Goal: Find contact information: Find contact information

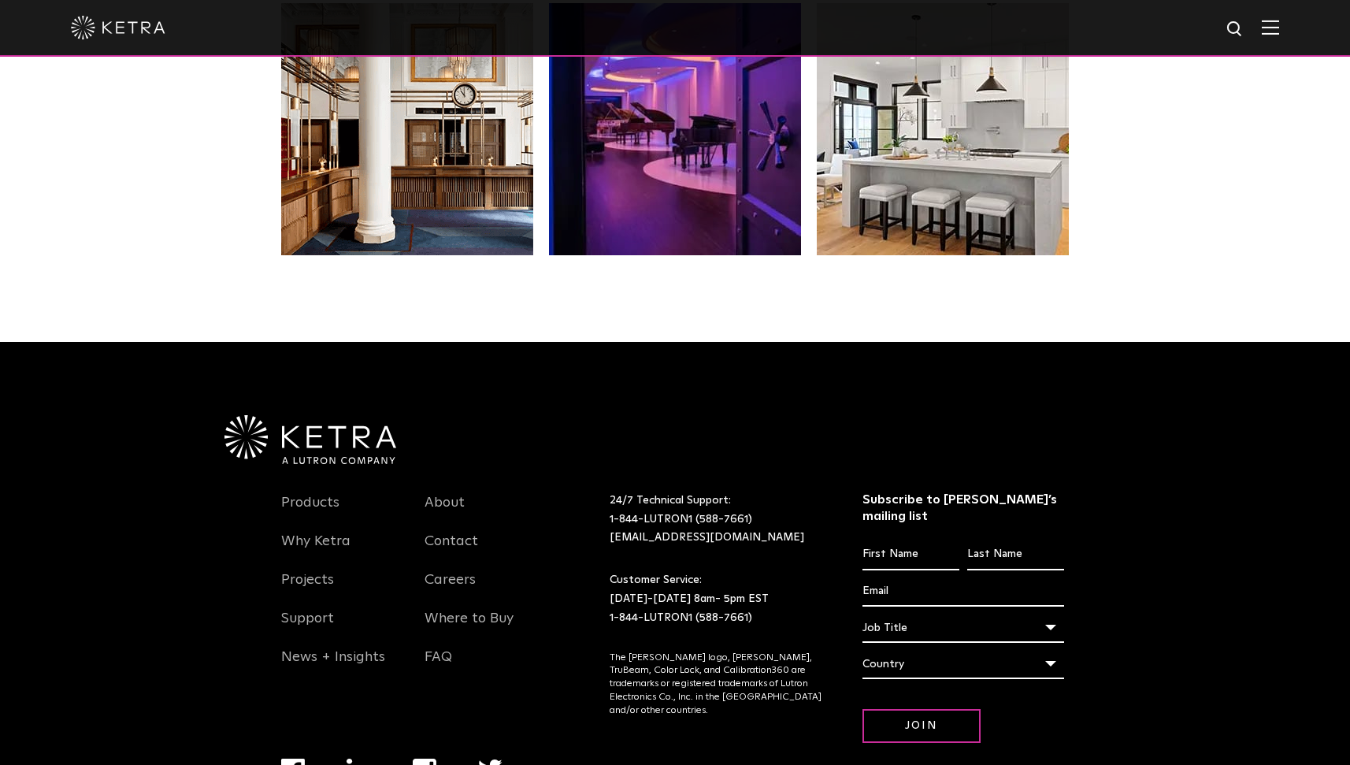
scroll to position [3290, 0]
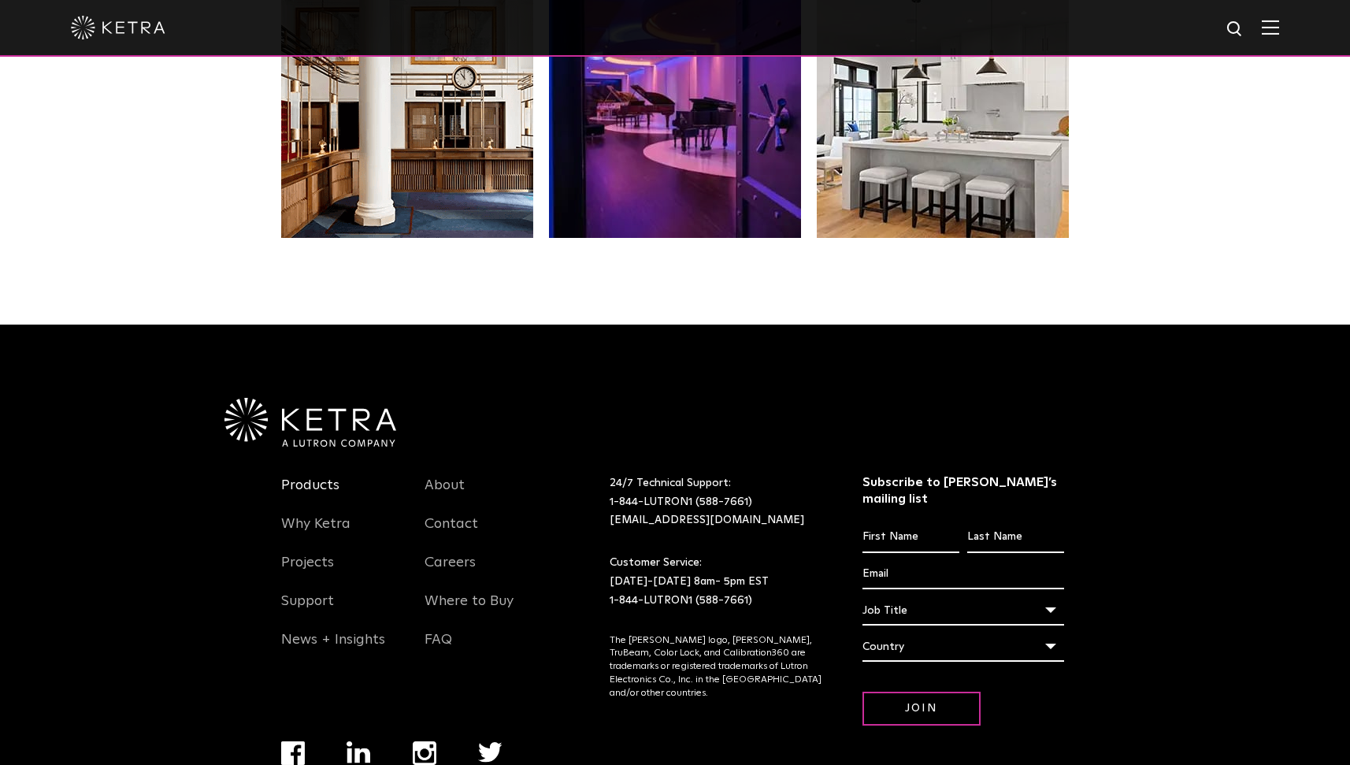
click at [311, 476] on link "Products" at bounding box center [310, 494] width 58 height 36
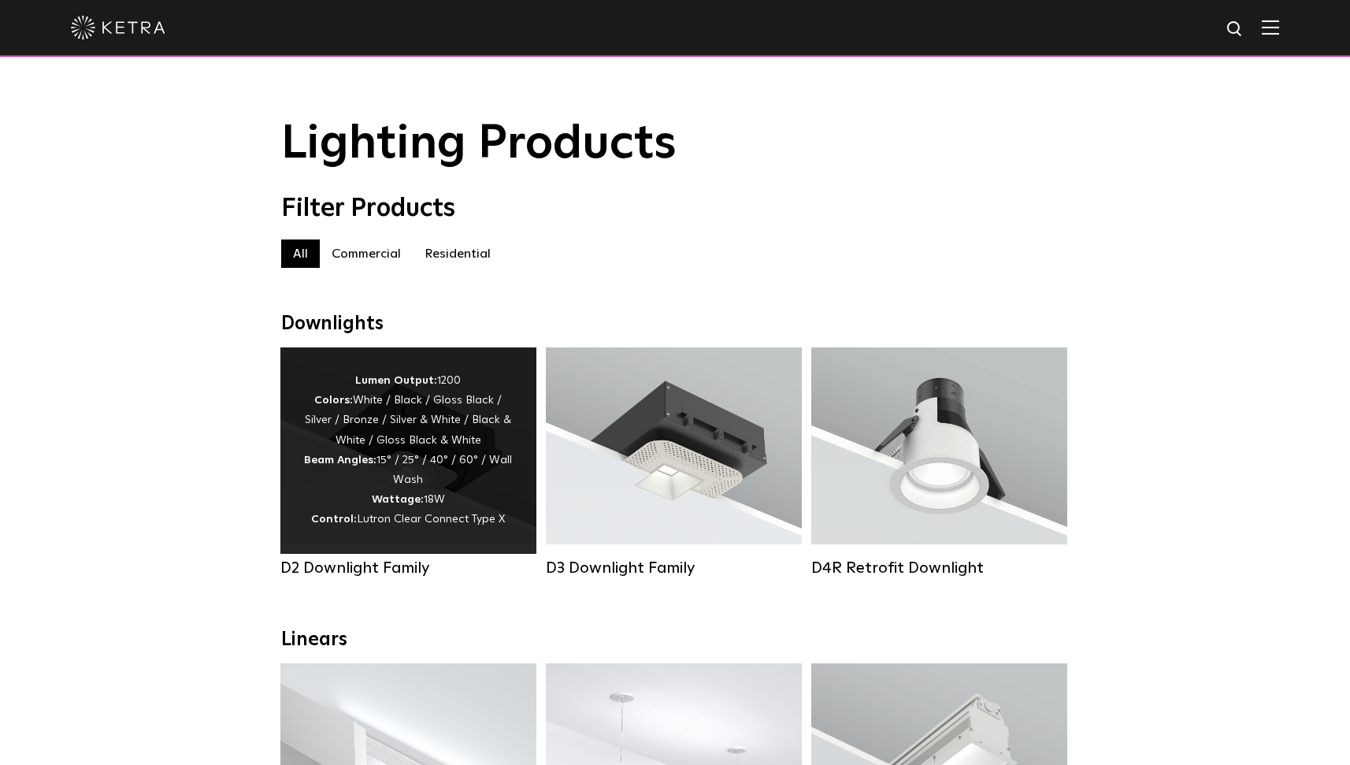
click at [426, 424] on div "Lumen Output: 1200 Colors: White / Black / Gloss Black / Silver / Bronze / Silv…" at bounding box center [408, 450] width 209 height 159
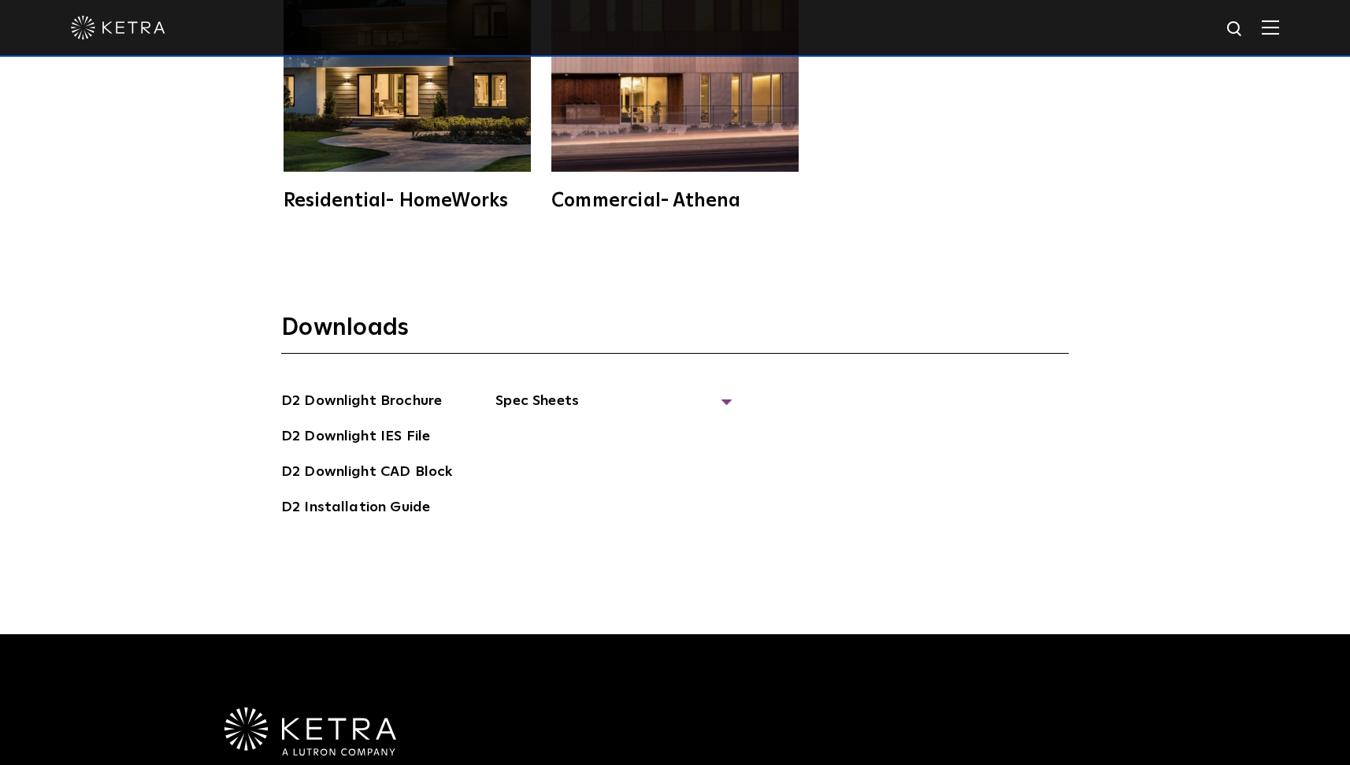
scroll to position [4458, 0]
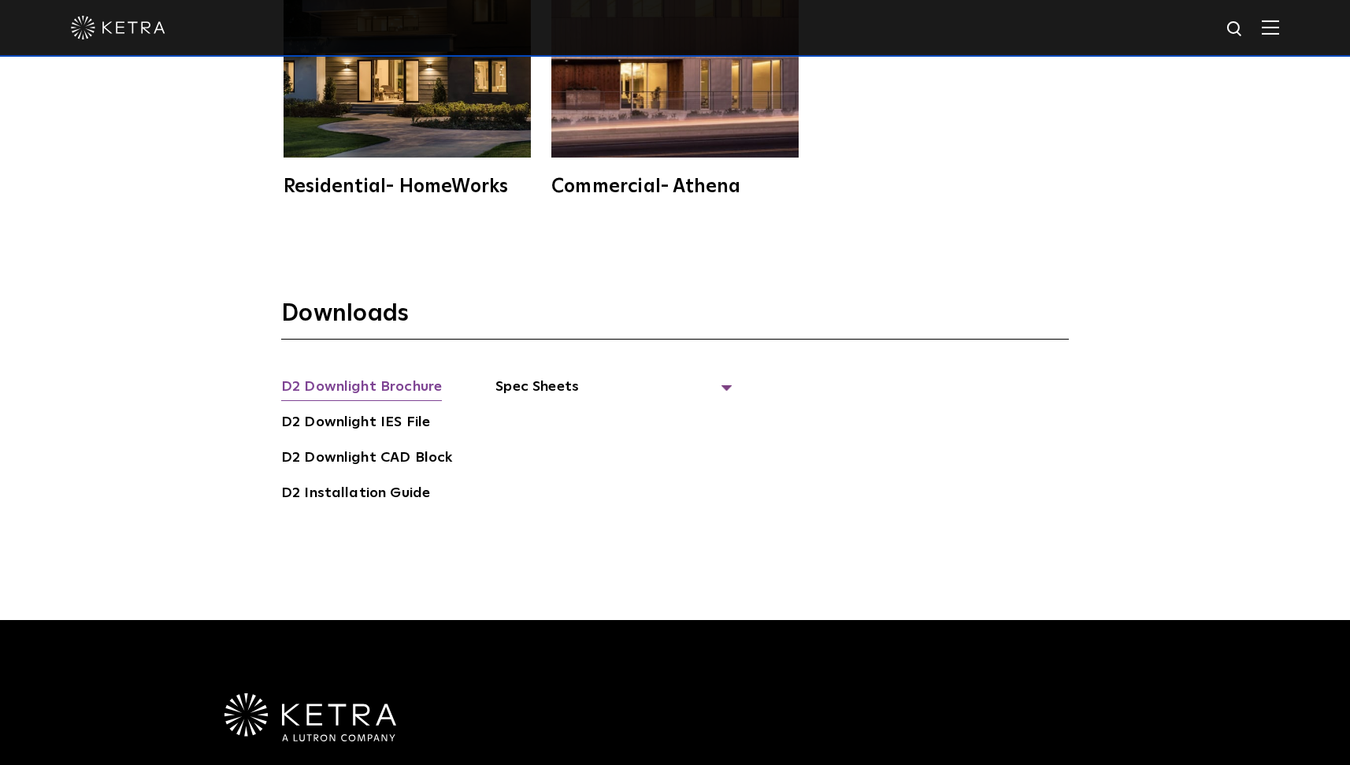
click at [416, 376] on link "D2 Downlight Brochure" at bounding box center [361, 388] width 161 height 25
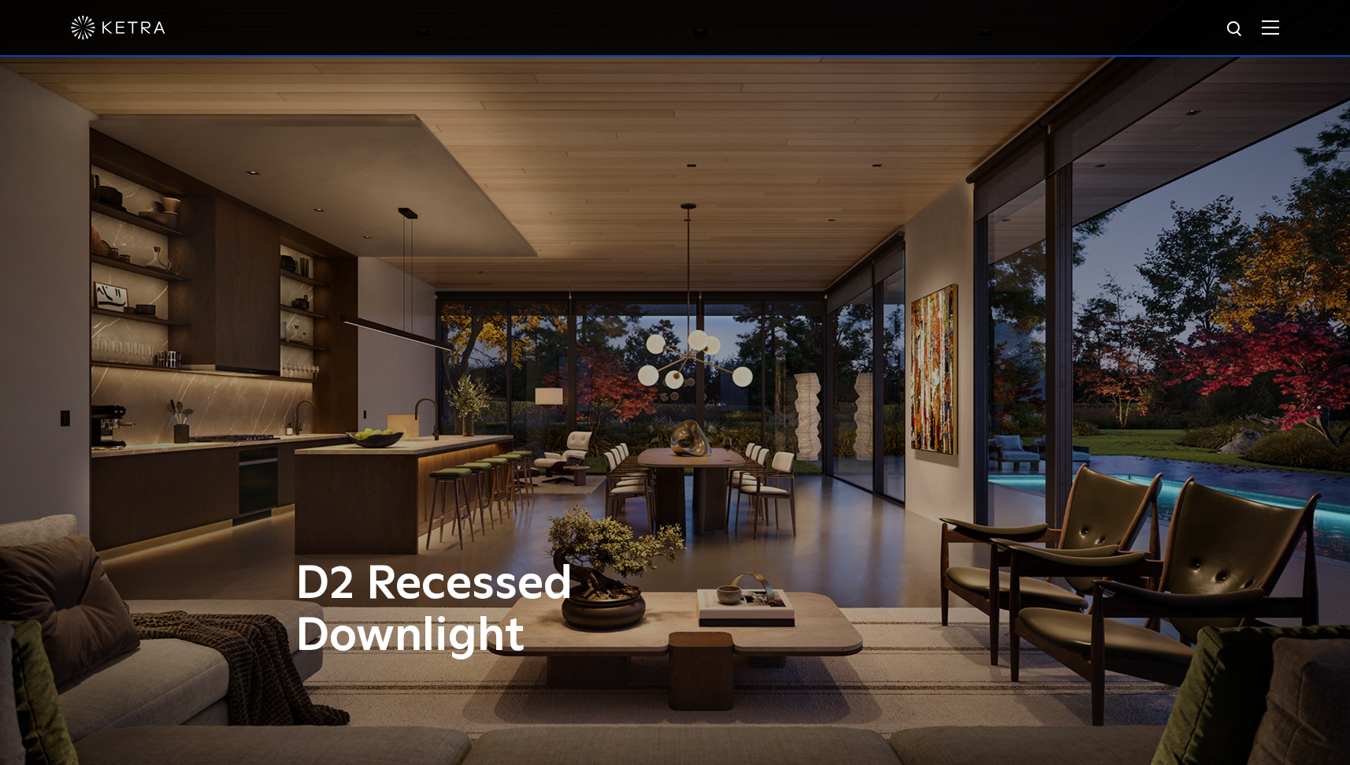
scroll to position [0, 0]
click at [108, 32] on img at bounding box center [118, 28] width 95 height 24
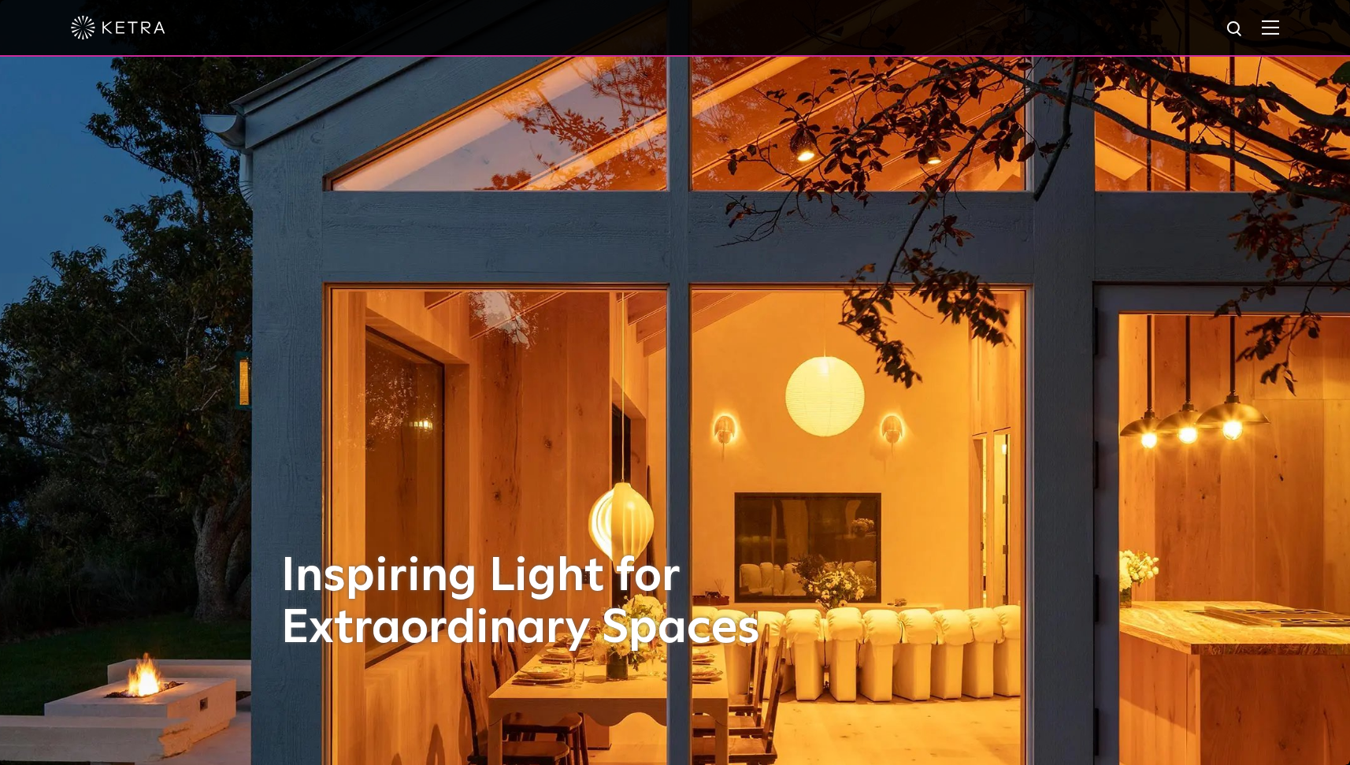
click at [1290, 17] on div at bounding box center [675, 28] width 1350 height 57
click at [1279, 30] on img at bounding box center [1270, 27] width 17 height 15
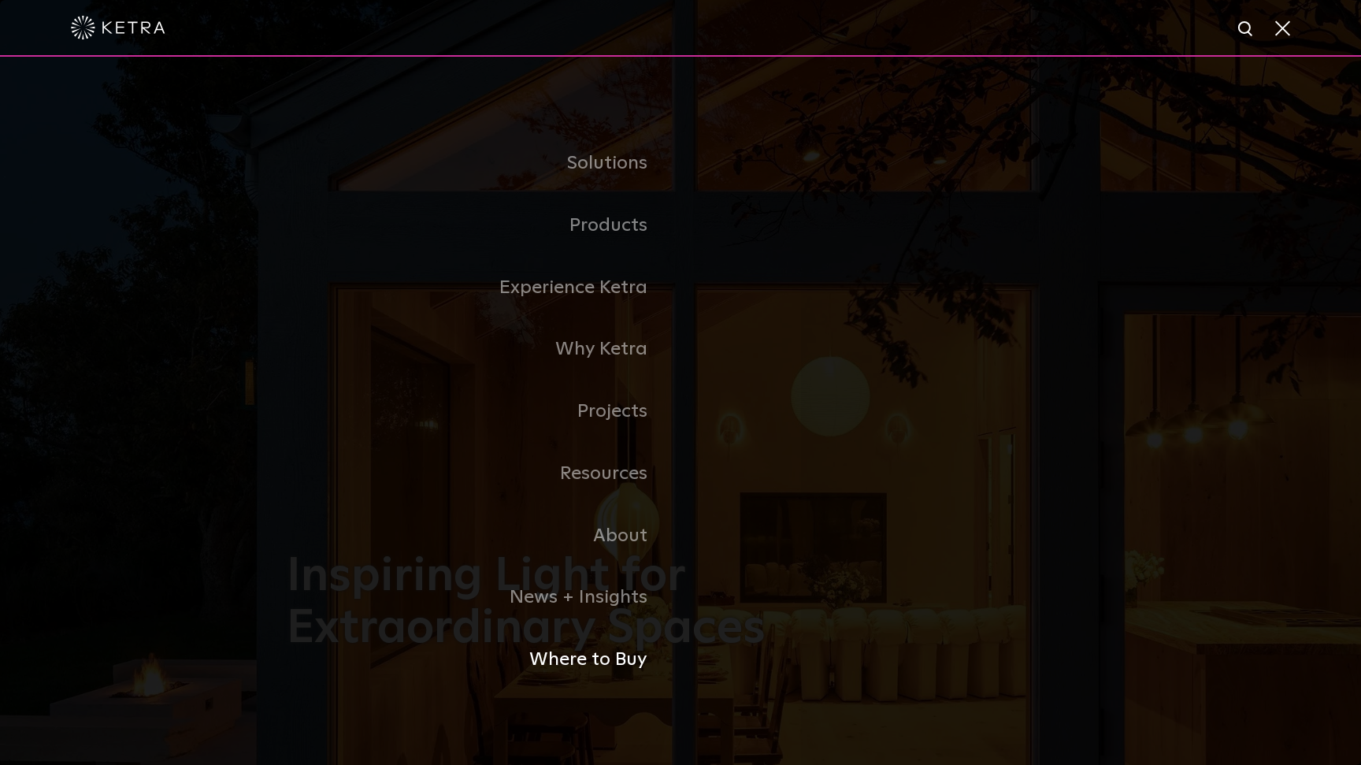
click at [622, 643] on link "Where to Buy" at bounding box center [484, 659] width 394 height 62
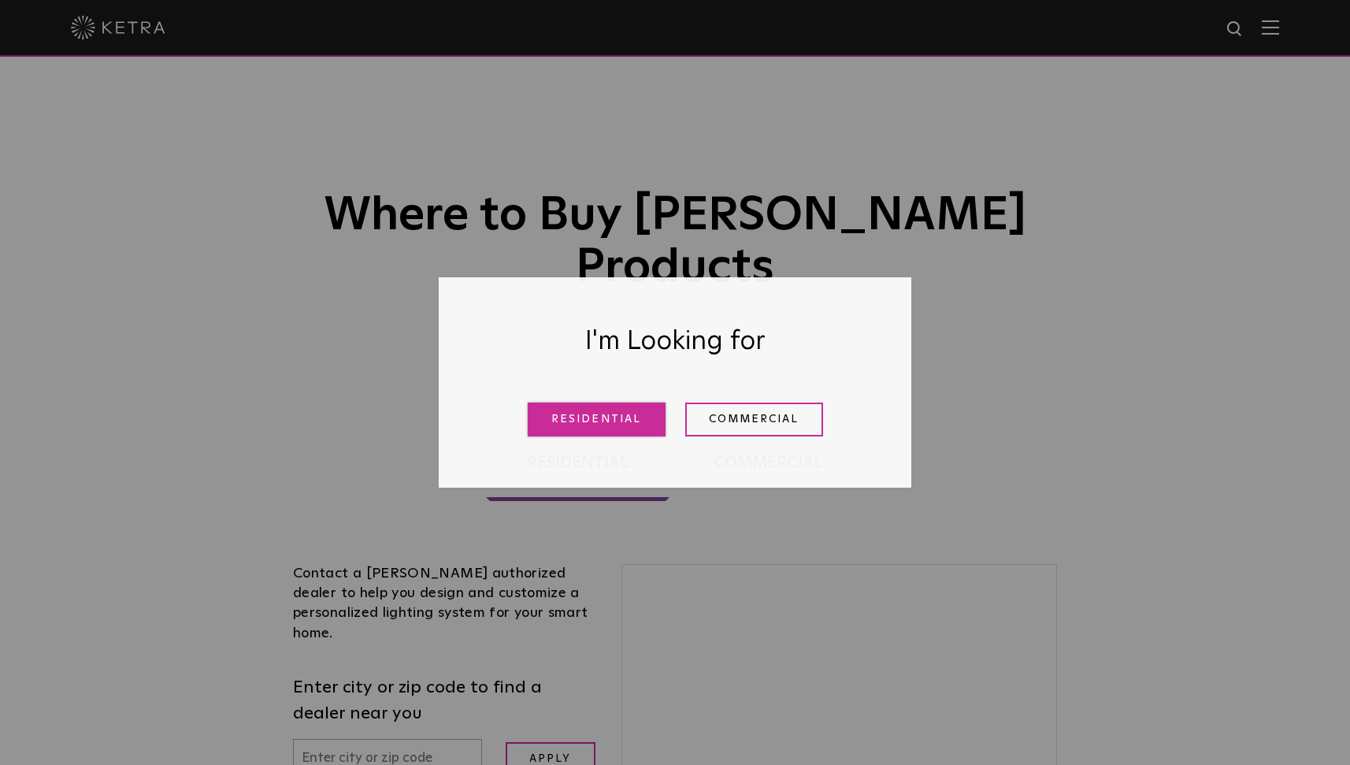
click at [586, 417] on link "Residential" at bounding box center [597, 419] width 138 height 34
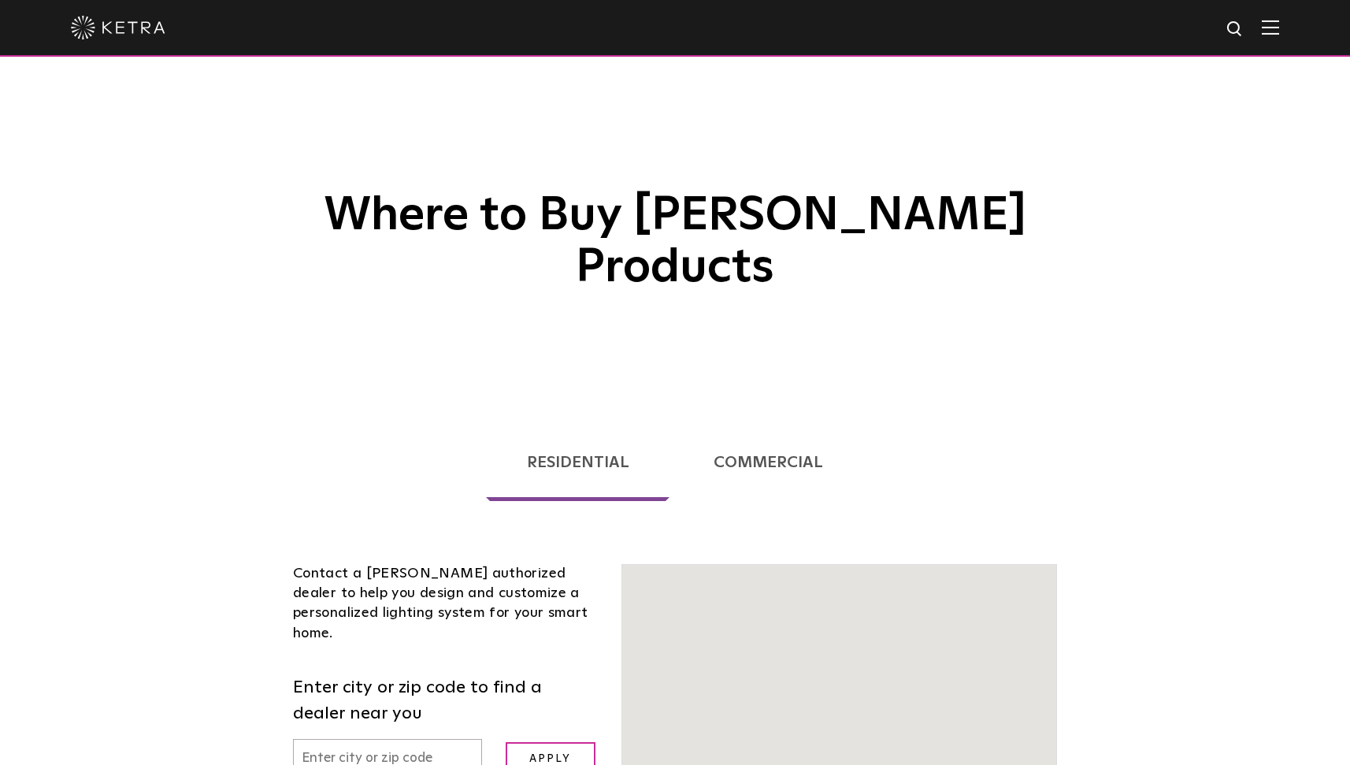
scroll to position [402, 0]
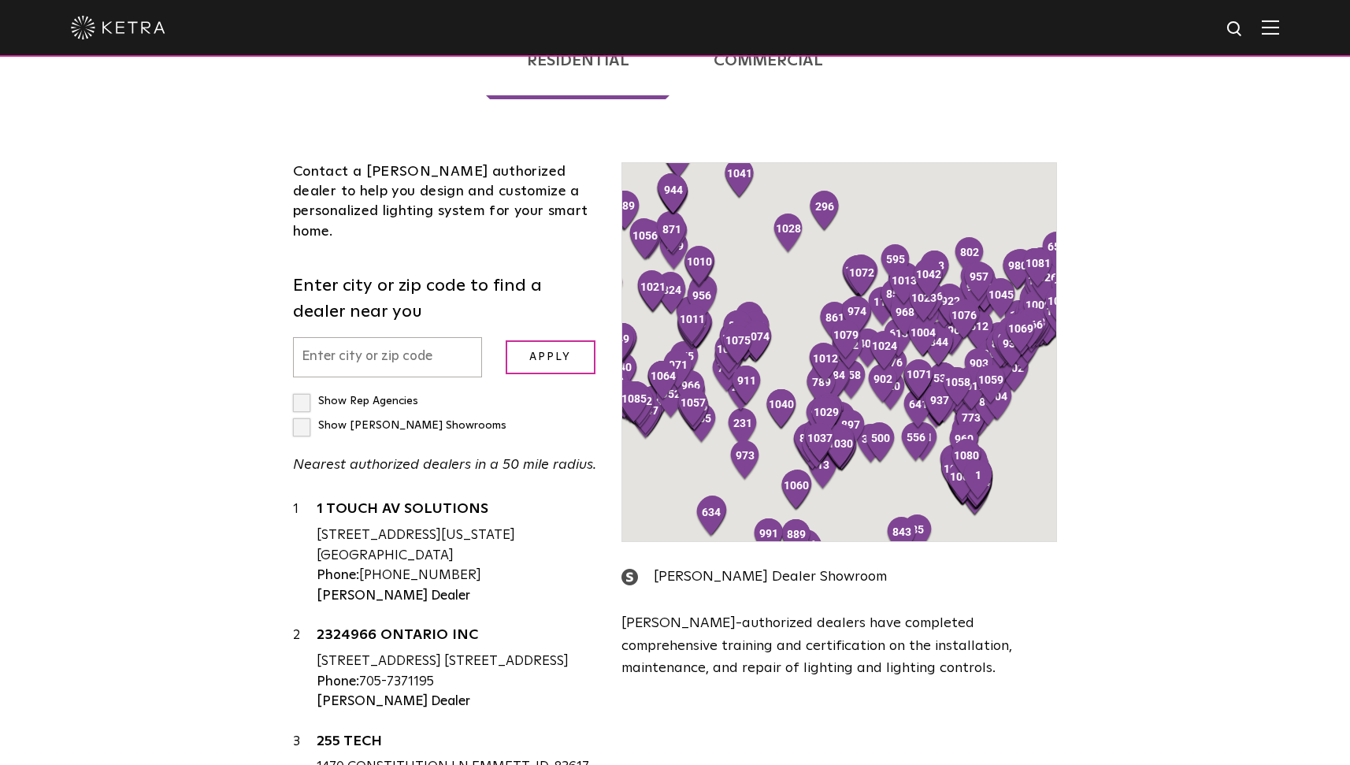
click at [384, 337] on input "text" at bounding box center [387, 357] width 189 height 40
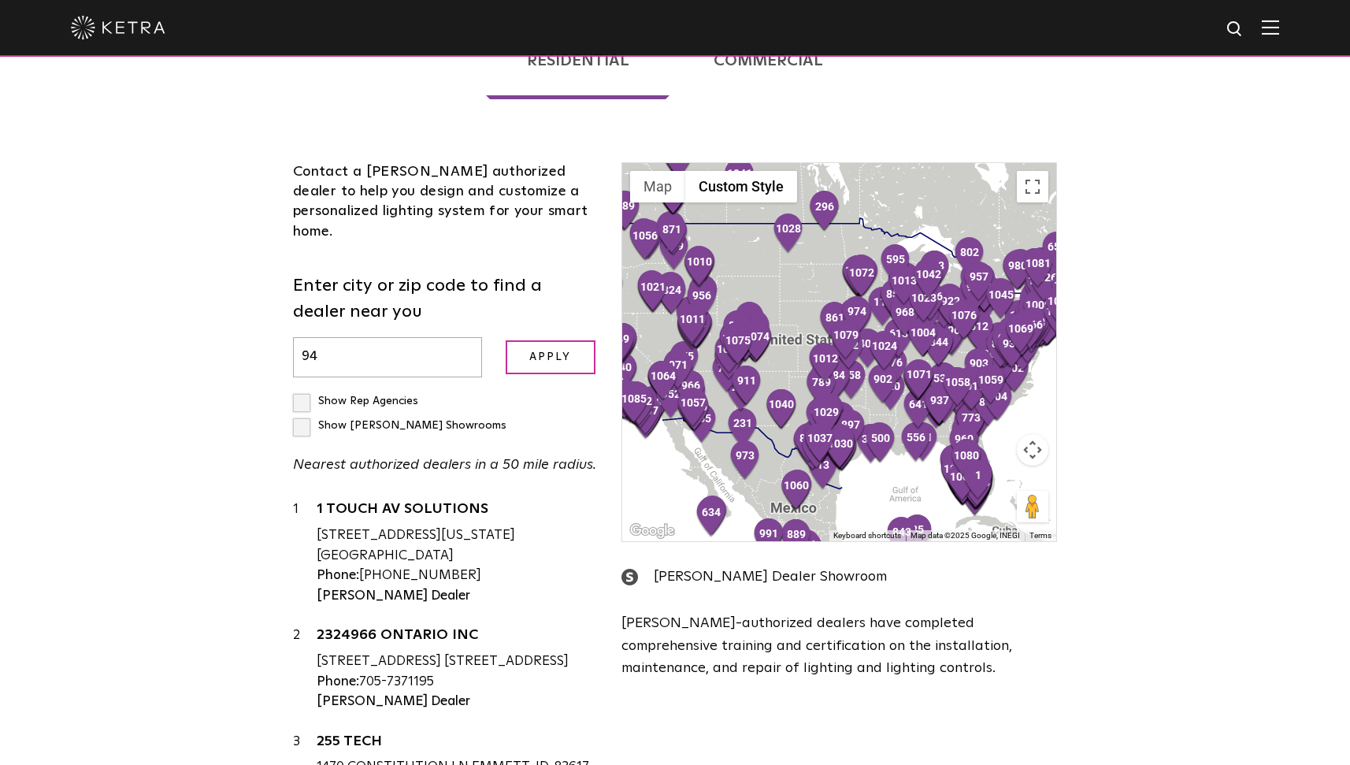
click at [363, 337] on input "94" at bounding box center [387, 357] width 189 height 40
type input "94104"
click at [547, 340] on input "Apply" at bounding box center [551, 357] width 90 height 34
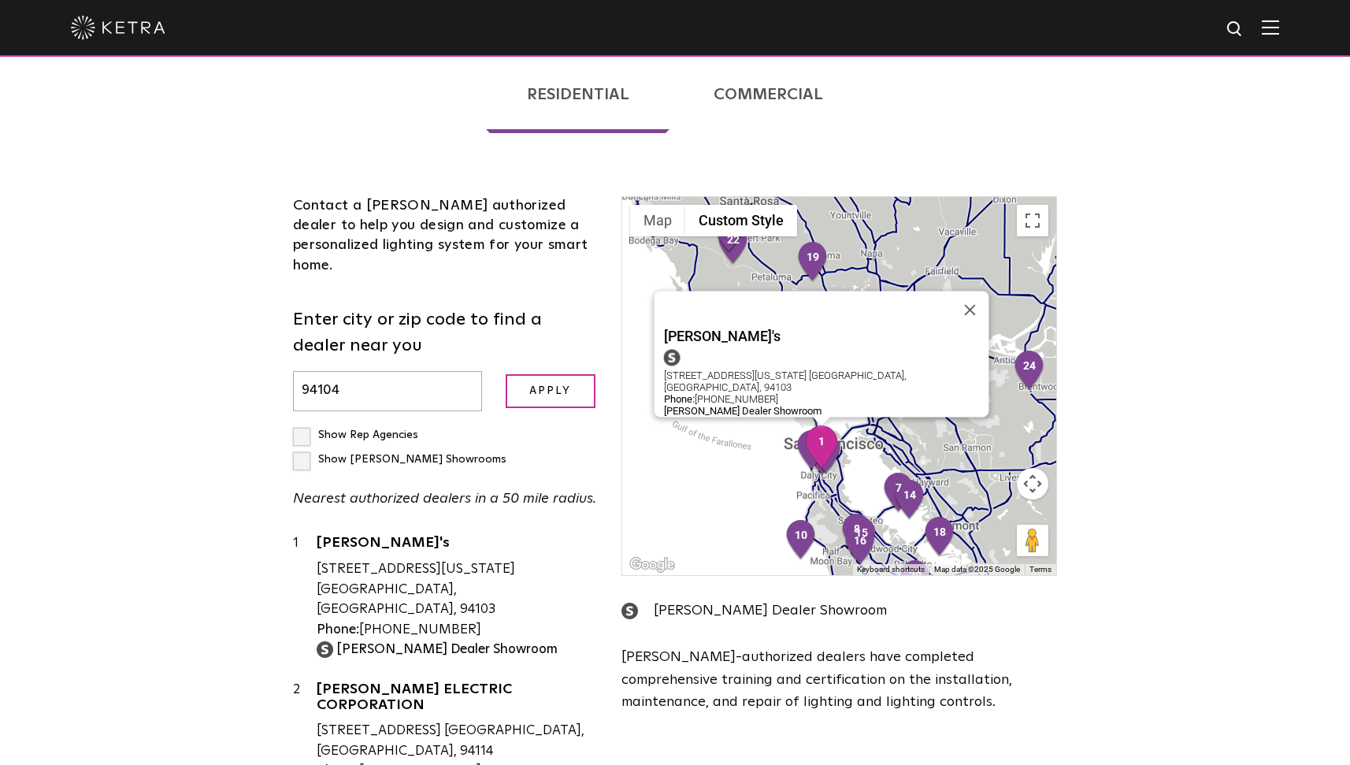
scroll to position [0, 0]
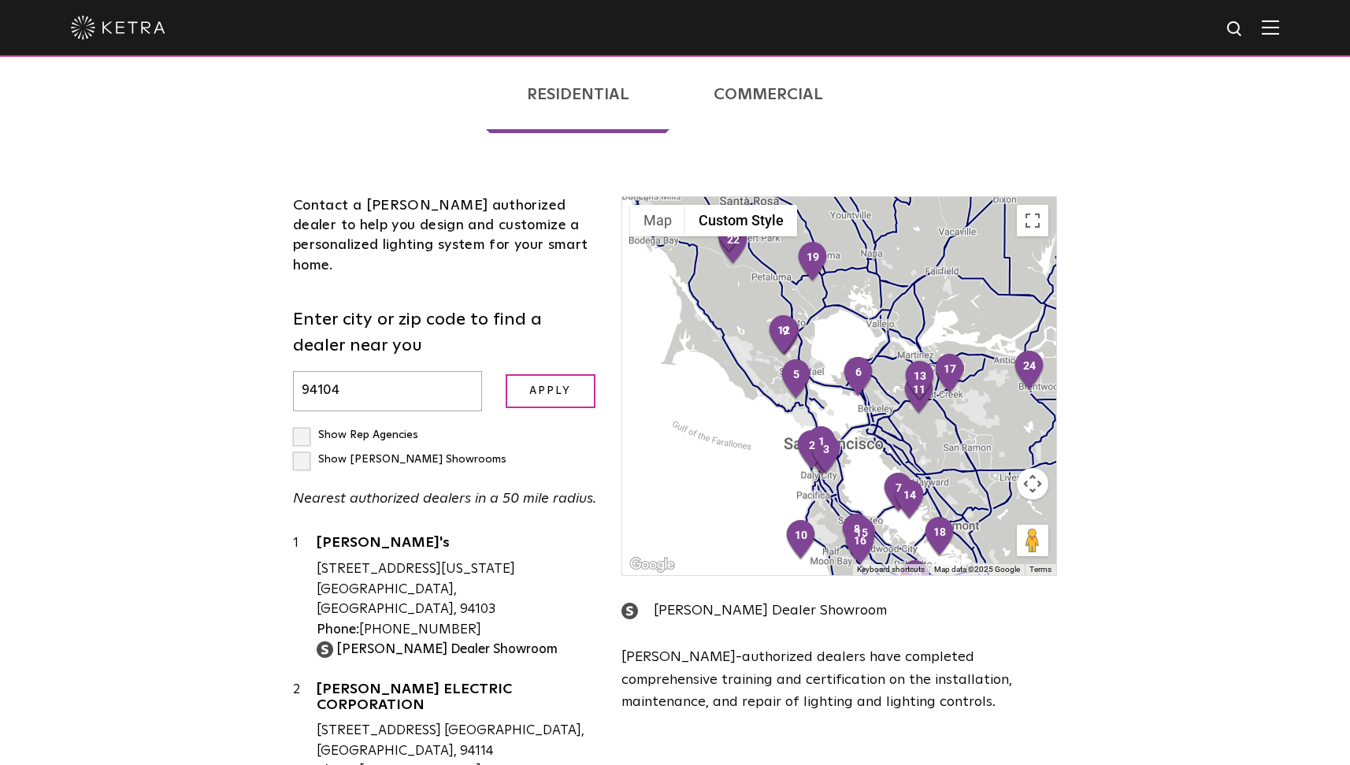
click at [444, 454] on label "Show [PERSON_NAME] Showrooms" at bounding box center [399, 459] width 213 height 11
click at [303, 423] on input "Show [PERSON_NAME] Showrooms" at bounding box center [298, 428] width 10 height 10
checkbox input "true"
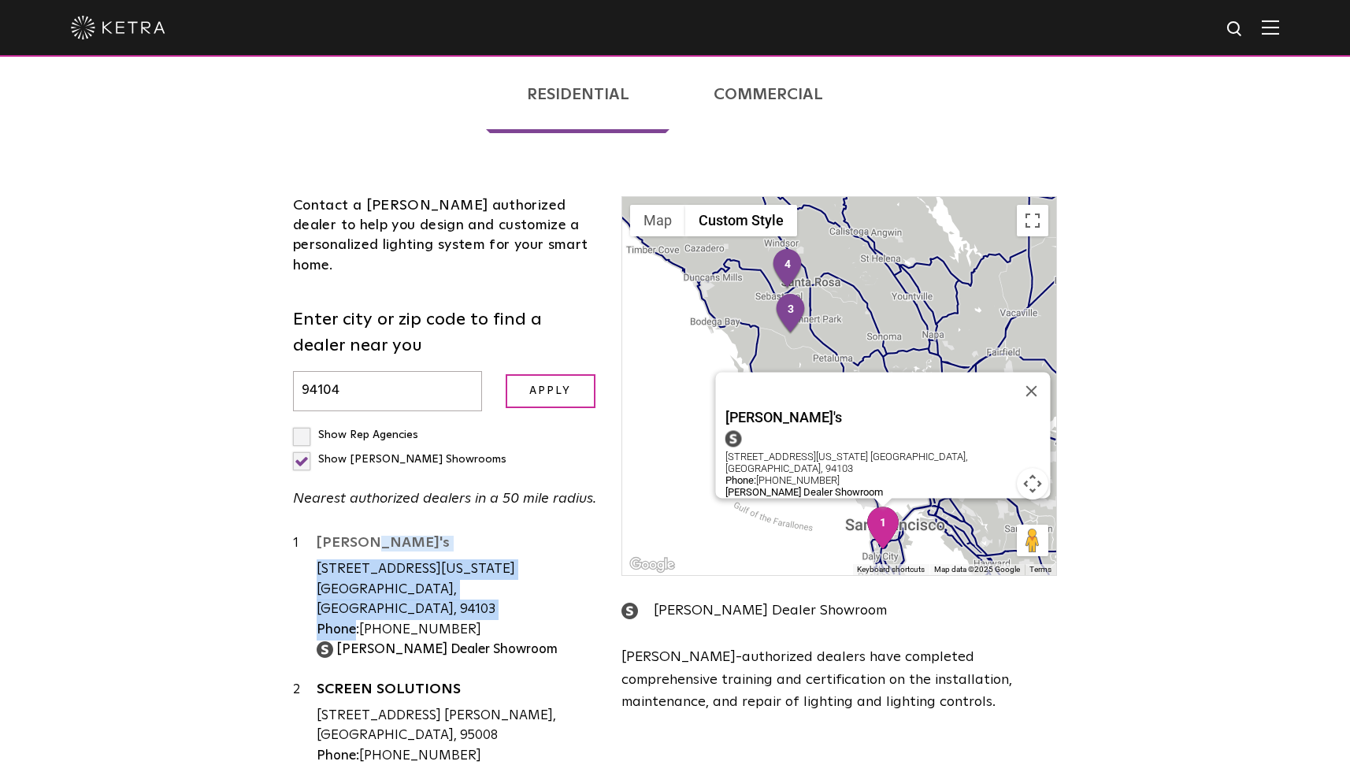
drag, startPoint x: 484, startPoint y: 492, endPoint x: 320, endPoint y: 447, distance: 170.8
click at [320, 533] on div "[PERSON_NAME]'s [STREET_ADDRESS][US_STATE] [GEOGRAPHIC_DATA], [GEOGRAPHIC_DATA]…" at bounding box center [457, 596] width 281 height 126
copy div "[PERSON_NAME]'s [STREET_ADDRESS][US_STATE] Phone"
